Goal: Task Accomplishment & Management: Use online tool/utility

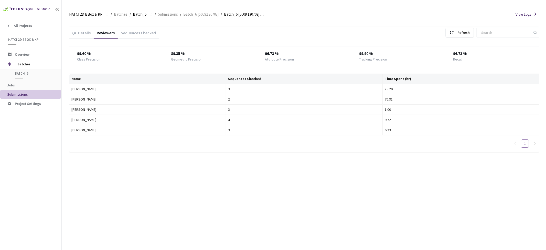
click at [130, 34] on div "Sequences Checked" at bounding box center [138, 34] width 41 height 9
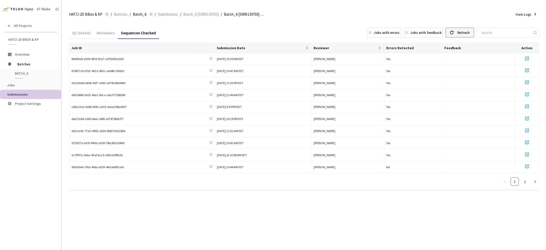
click at [468, 31] on div "Refresh" at bounding box center [463, 32] width 12 height 9
click at [80, 33] on div "QC Details" at bounding box center [81, 34] width 25 height 9
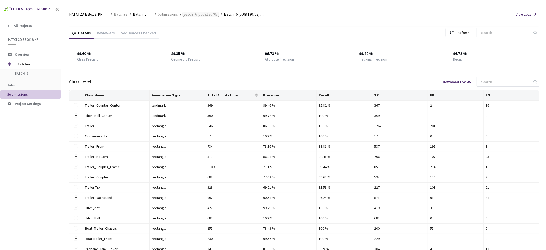
click at [211, 14] on span "Batch_6 [5009:130703]" at bounding box center [200, 14] width 35 height 6
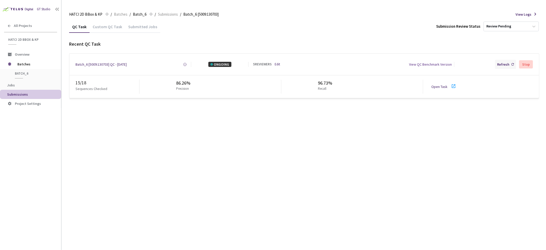
click at [499, 65] on div "Refresh" at bounding box center [503, 64] width 12 height 5
click at [437, 86] on link "Open Task" at bounding box center [439, 86] width 16 height 5
